Goal: Transaction & Acquisition: Purchase product/service

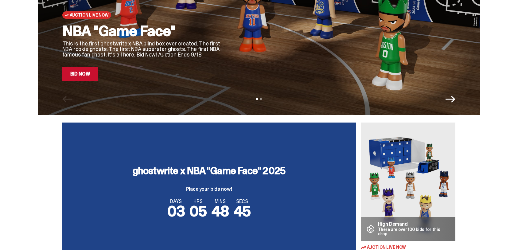
scroll to position [1, 0]
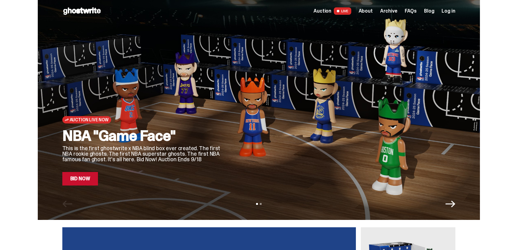
click at [86, 179] on link "Bid Now" at bounding box center [80, 179] width 36 height 14
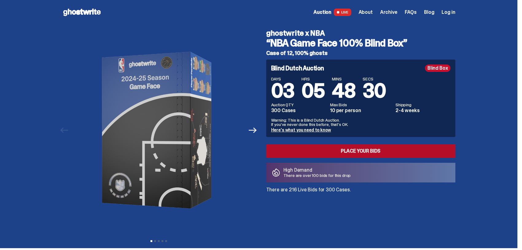
click at [378, 156] on link "Place your Bids" at bounding box center [360, 151] width 189 height 14
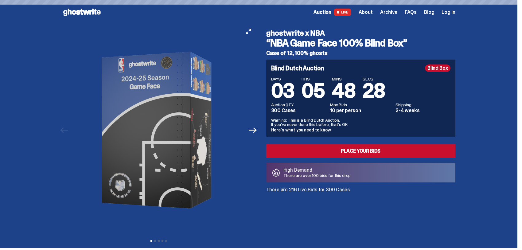
scroll to position [0, 0]
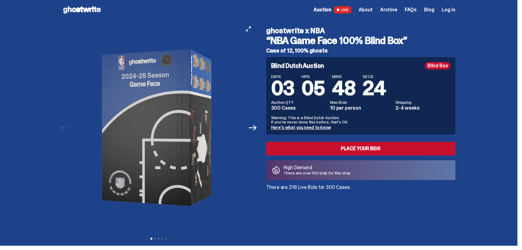
scroll to position [1, 0]
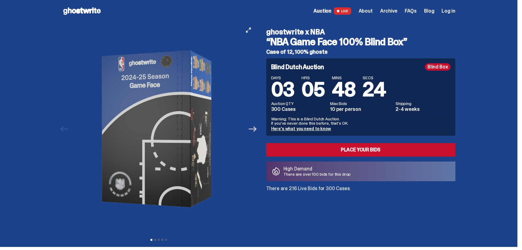
click at [253, 131] on icon "Next" at bounding box center [253, 129] width 8 height 8
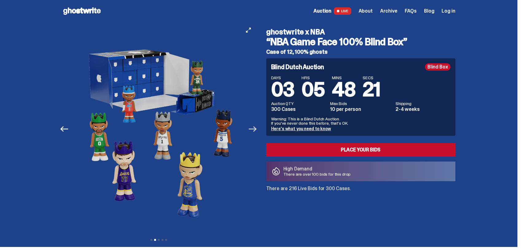
click at [253, 131] on icon "Next" at bounding box center [253, 129] width 8 height 8
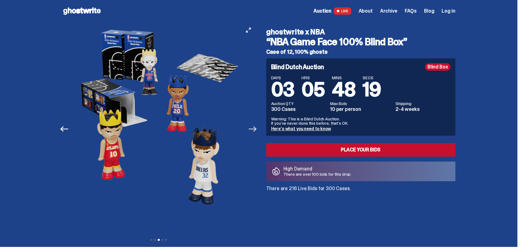
click at [253, 131] on icon "Next" at bounding box center [253, 129] width 8 height 8
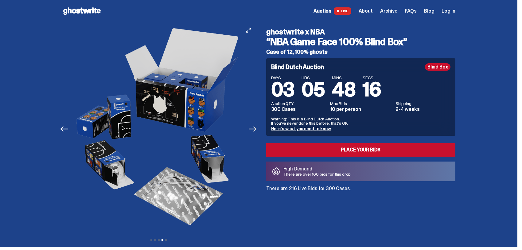
click at [253, 131] on icon "Next" at bounding box center [253, 129] width 8 height 8
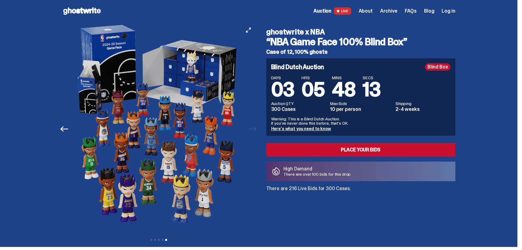
click at [253, 131] on div at bounding box center [158, 128] width 193 height 211
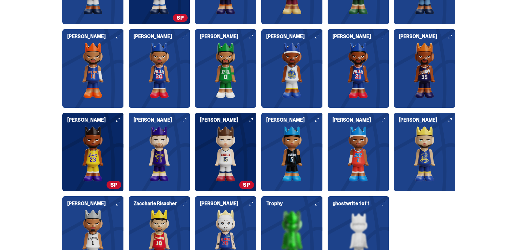
scroll to position [751, 0]
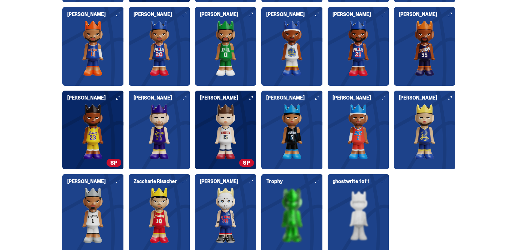
click at [97, 141] on img at bounding box center [92, 131] width 61 height 55
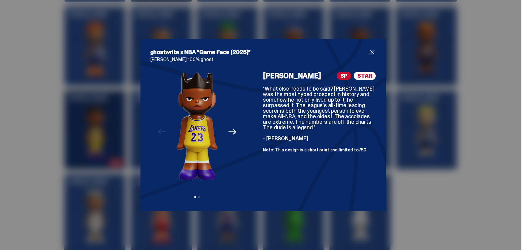
click at [56, 150] on div "ghostwrite x NBA “Game Face (2025)” [PERSON_NAME] 100% ghost Previous Next View…" at bounding box center [263, 125] width 526 height 250
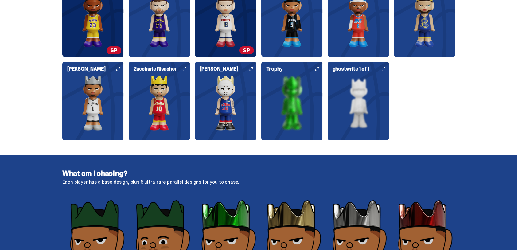
scroll to position [887, 0]
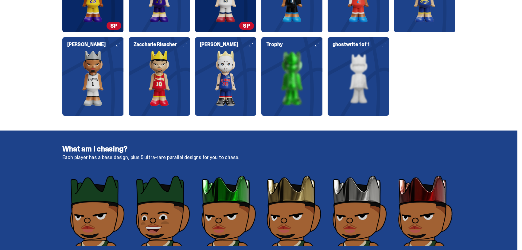
click at [227, 89] on img at bounding box center [225, 78] width 61 height 55
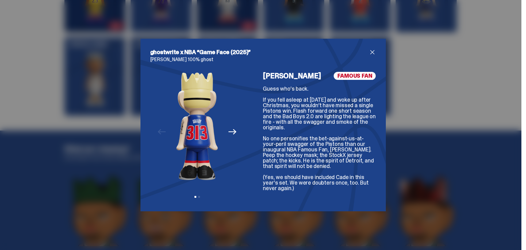
click at [102, 128] on div "ghostwrite x NBA “Game Face (2025)” [PERSON_NAME] 100% ghost Previous Next View…" at bounding box center [263, 125] width 526 height 250
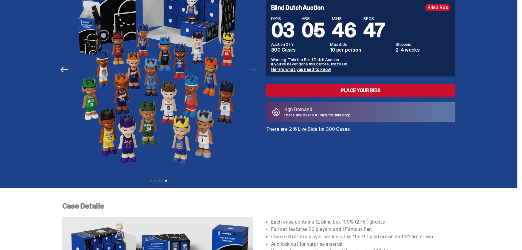
scroll to position [0, 0]
